Goal: Check status

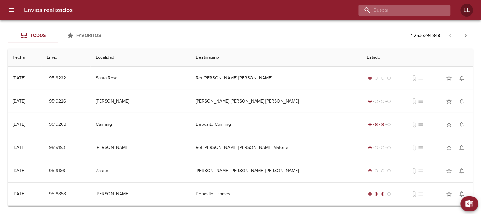
click at [404, 10] on input "buscar" at bounding box center [399, 10] width 81 height 11
paste input "[PERSON_NAME] BP"
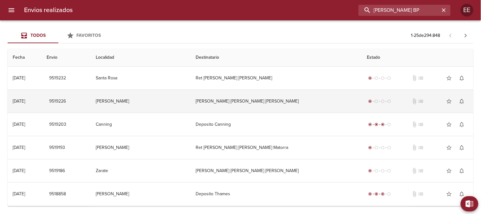
type input "[PERSON_NAME] BP"
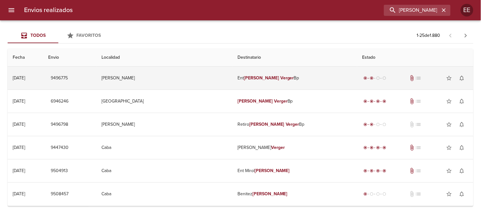
click at [256, 79] on em "[PERSON_NAME]" at bounding box center [261, 77] width 35 height 5
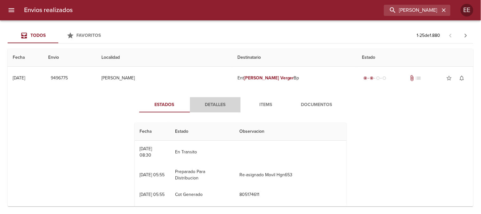
click at [216, 107] on span "Detalles" at bounding box center [215, 105] width 43 height 8
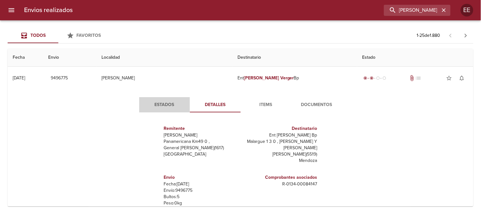
click at [162, 105] on span "Estados" at bounding box center [164, 105] width 43 height 8
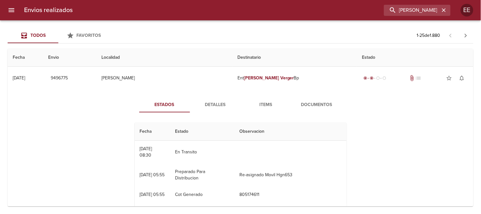
scroll to position [16, 0]
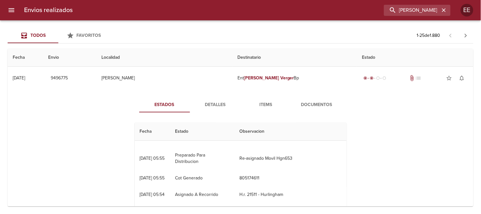
click at [299, 103] on span "Documentos" at bounding box center [316, 105] width 43 height 8
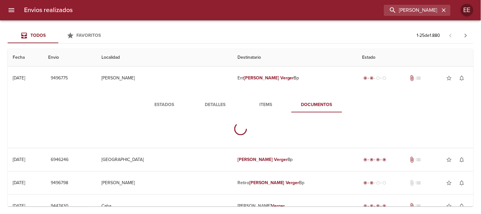
click at [299, 103] on span "Documentos" at bounding box center [316, 105] width 43 height 8
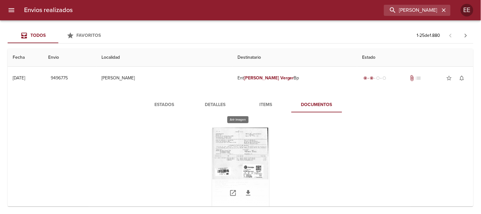
click at [242, 151] on div "Tabla de envíos del cliente" at bounding box center [240, 167] width 57 height 79
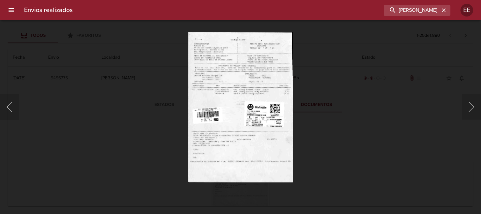
click at [246, 98] on img "Lightbox" at bounding box center [240, 107] width 105 height 150
